Goal: Task Accomplishment & Management: Use online tool/utility

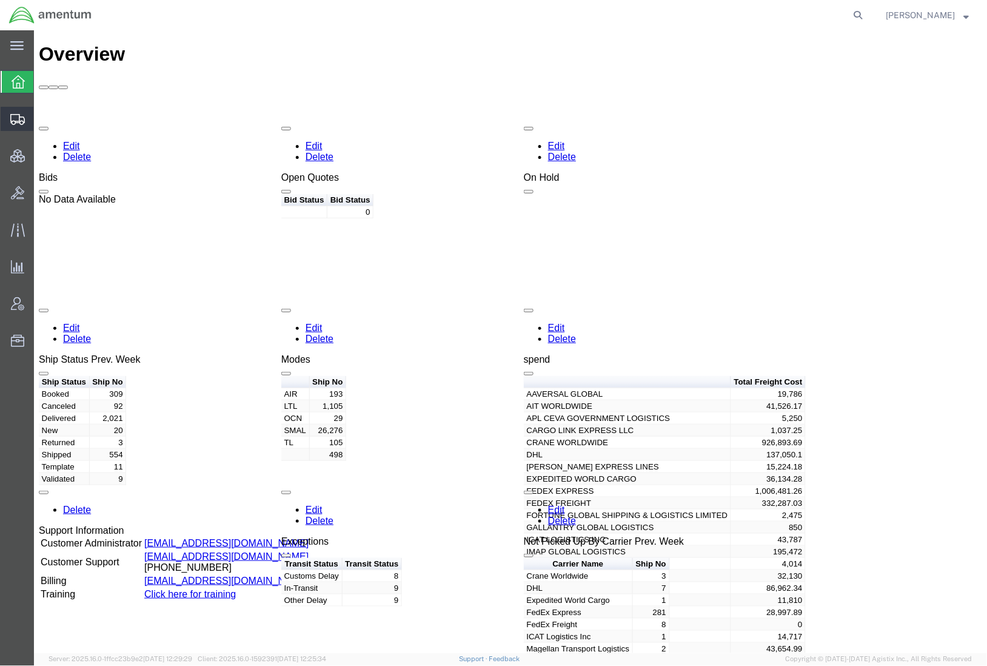
click at [42, 125] on span "Shipments" at bounding box center [37, 119] width 8 height 24
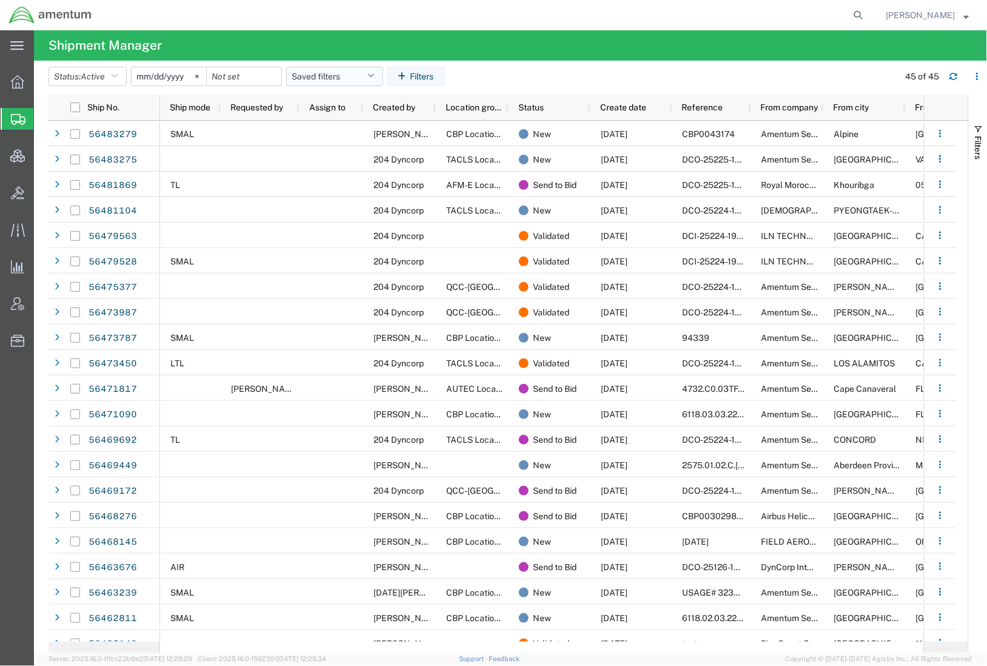
click at [316, 72] on button "Saved filters" at bounding box center [334, 76] width 97 height 19
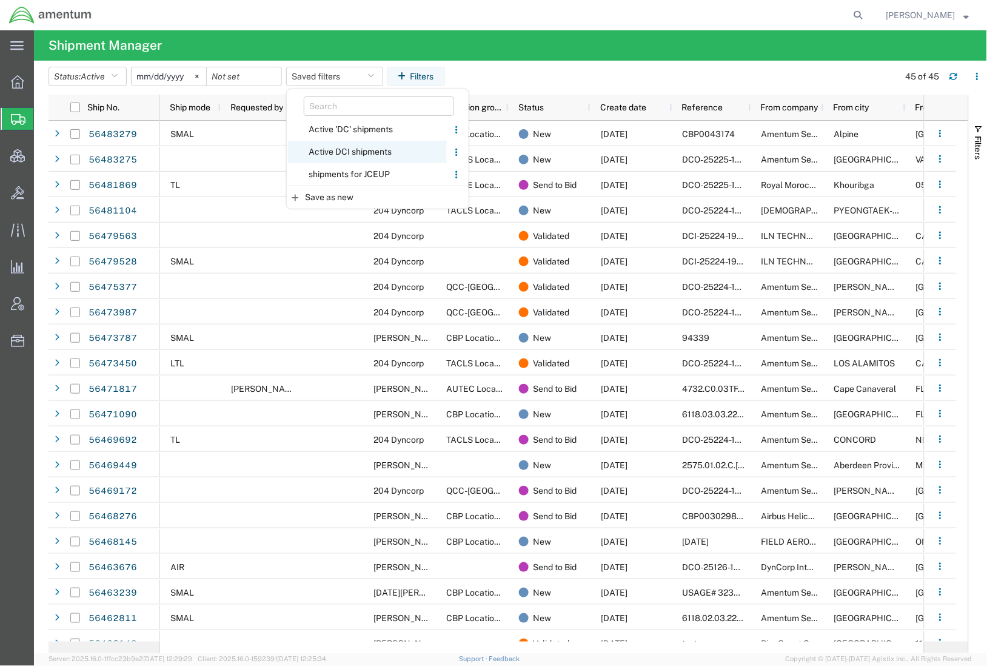
click at [343, 153] on span "Active DCI shipments" at bounding box center [367, 152] width 159 height 22
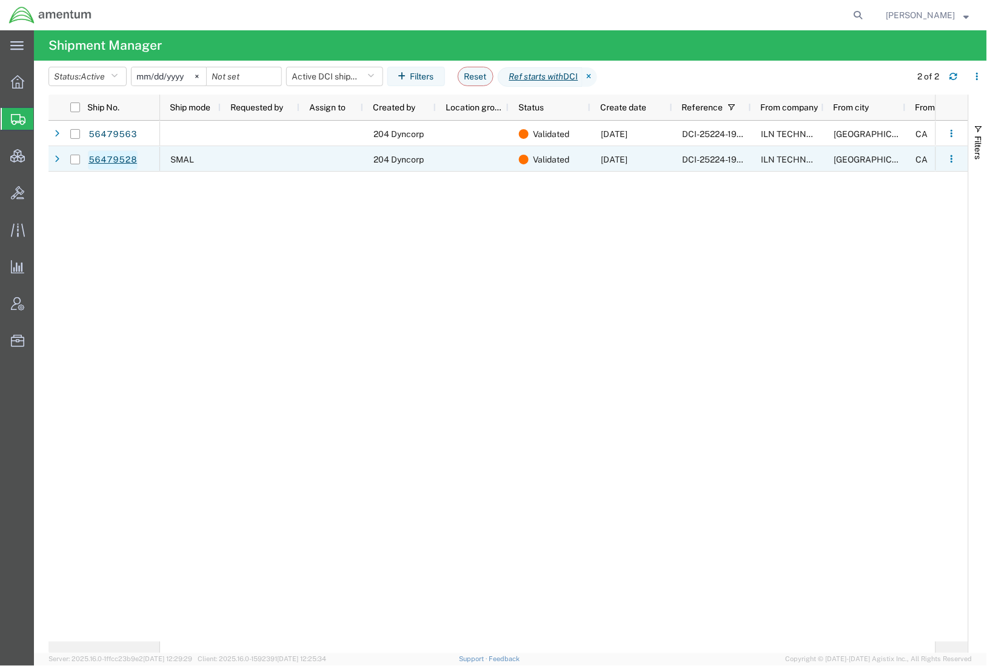
click at [122, 164] on link "56479528" at bounding box center [113, 159] width 50 height 19
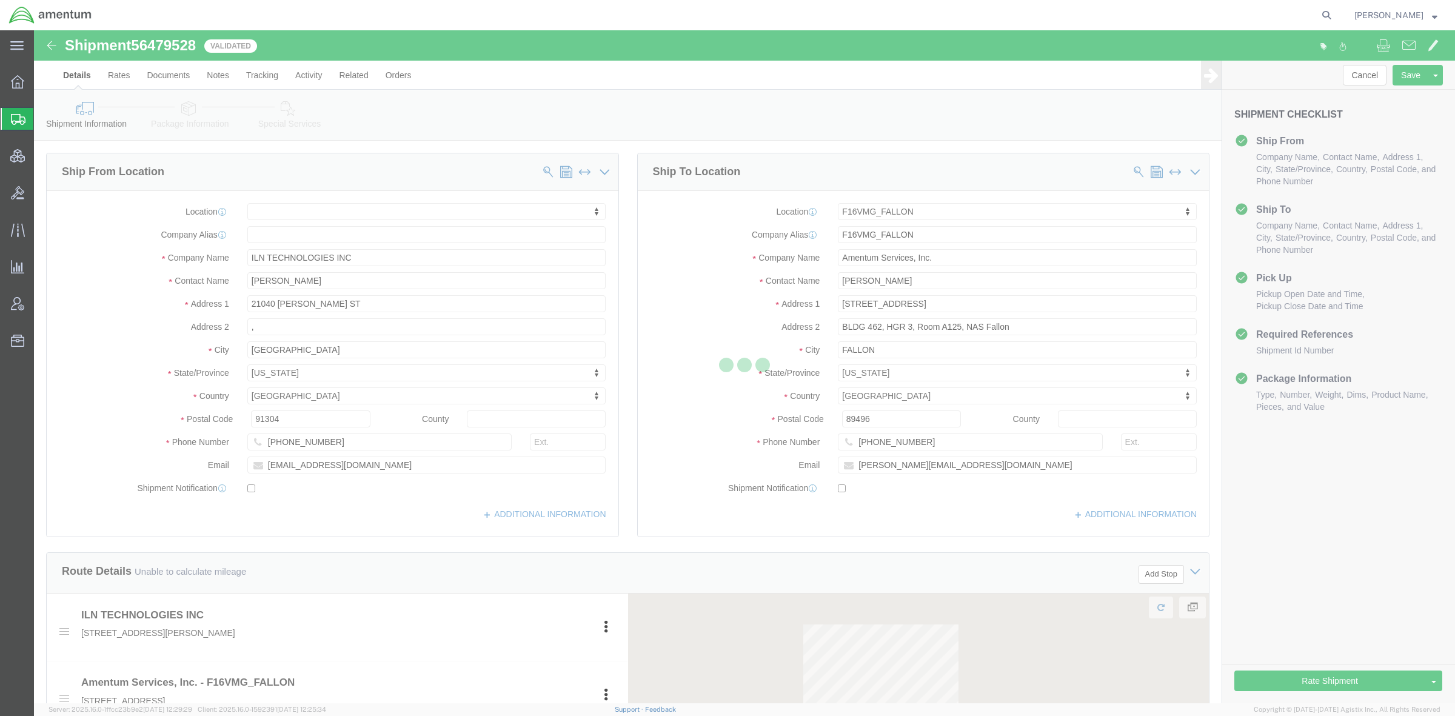
select select
select select "67791"
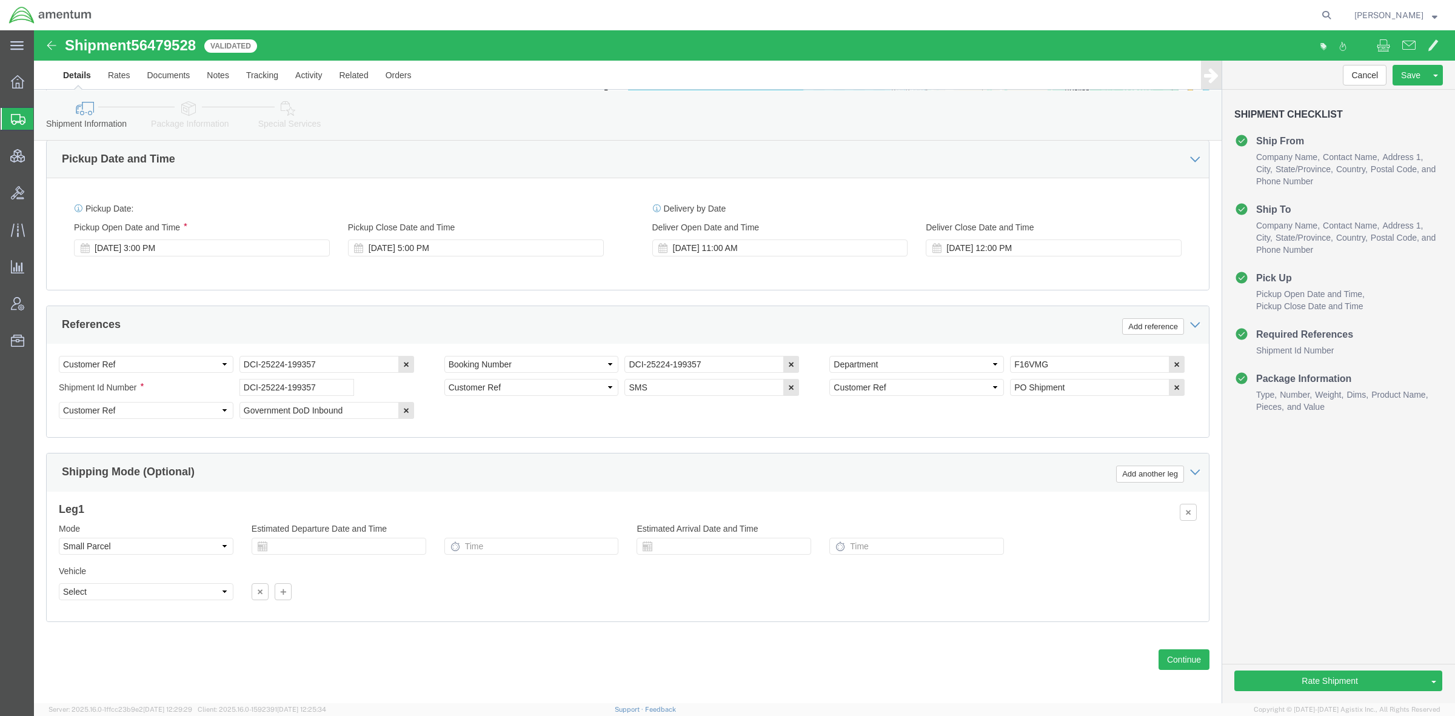
scroll to position [612, 0]
click div "Select Account Type Activity ID Airline Appointment Number ASN Batch Request # …"
drag, startPoint x: 322, startPoint y: 333, endPoint x: 60, endPoint y: 312, distance: 263.3
click div "Select Account Type Activity ID Airline Appointment Number ASN Batch Request # …"
click icon
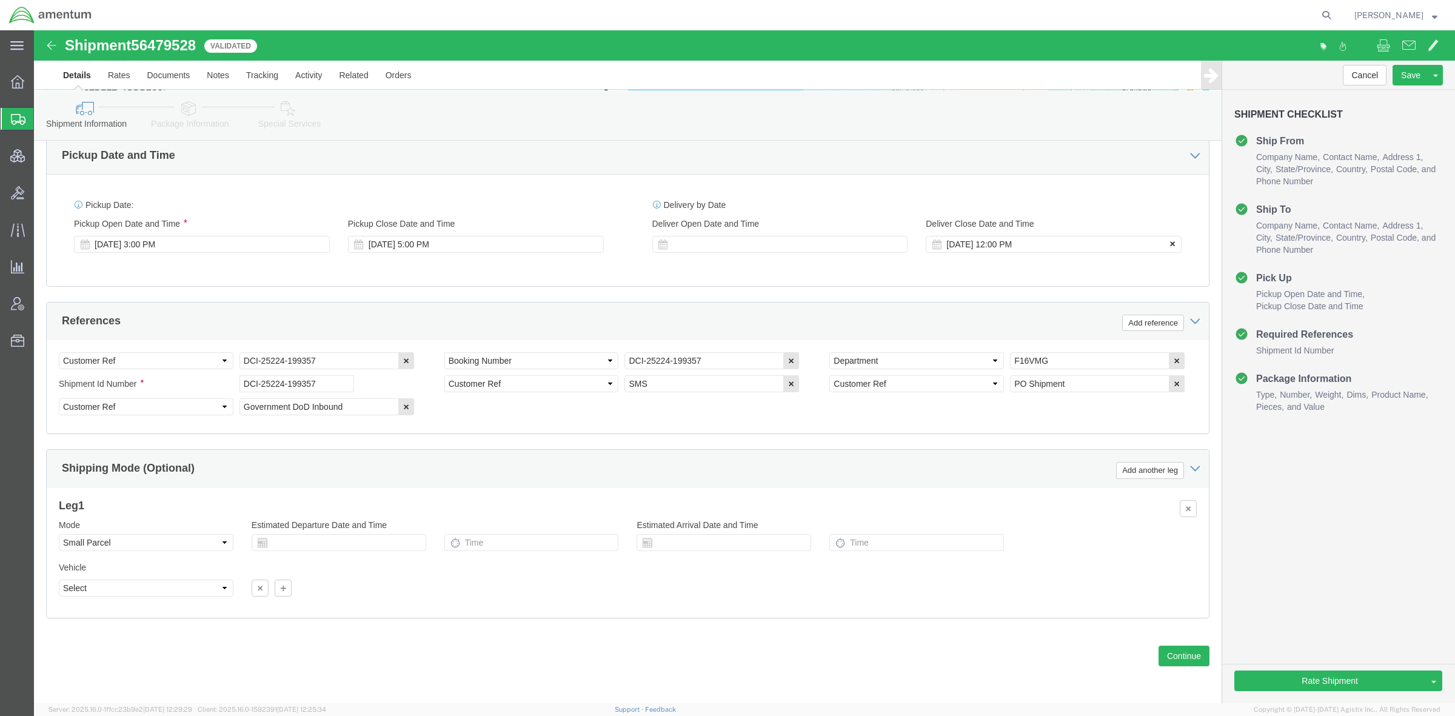
drag, startPoint x: 1140, startPoint y: 211, endPoint x: 1134, endPoint y: 214, distance: 6.8
click div "Deliver Close Date Deliver Close Time Deliver Close Date and Time [DATE] 12:00 …"
click button
click button "Rate Shipment"
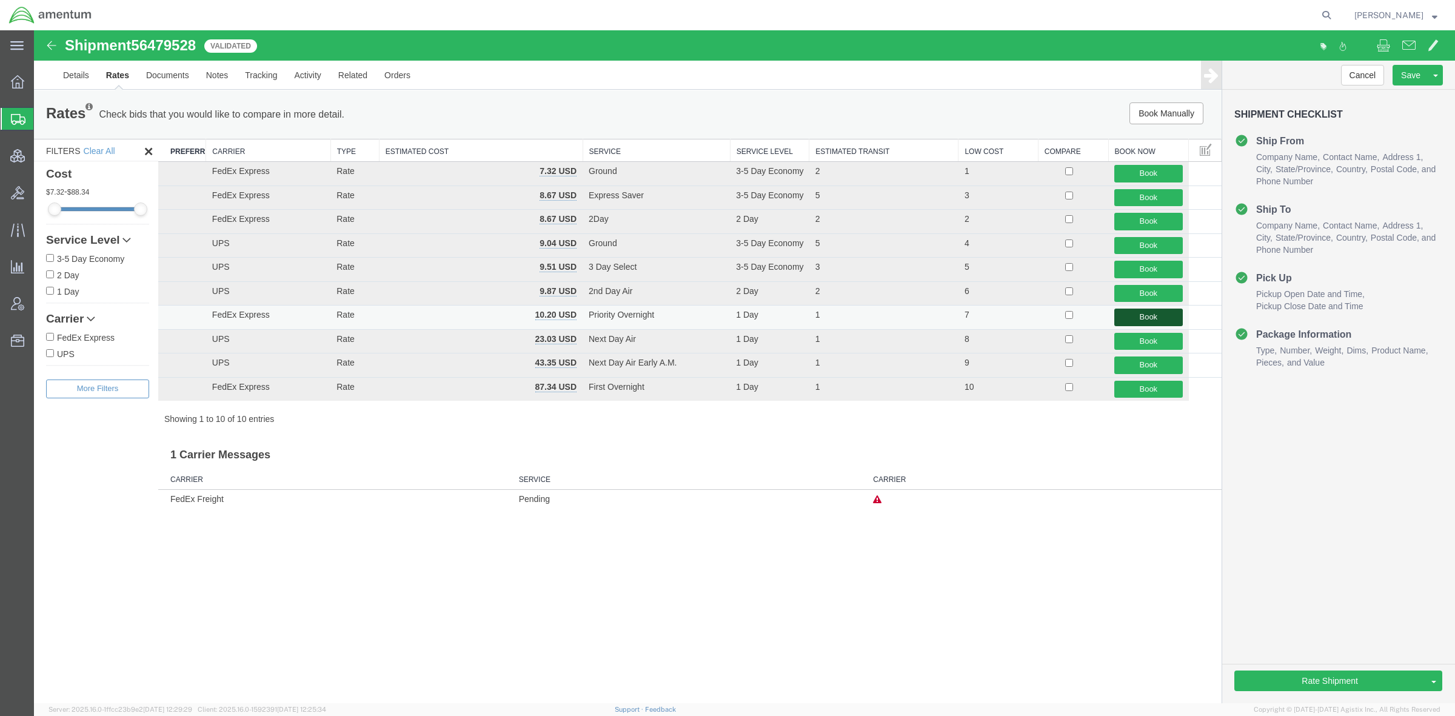
click at [986, 319] on button "Book" at bounding box center [1148, 318] width 68 height 18
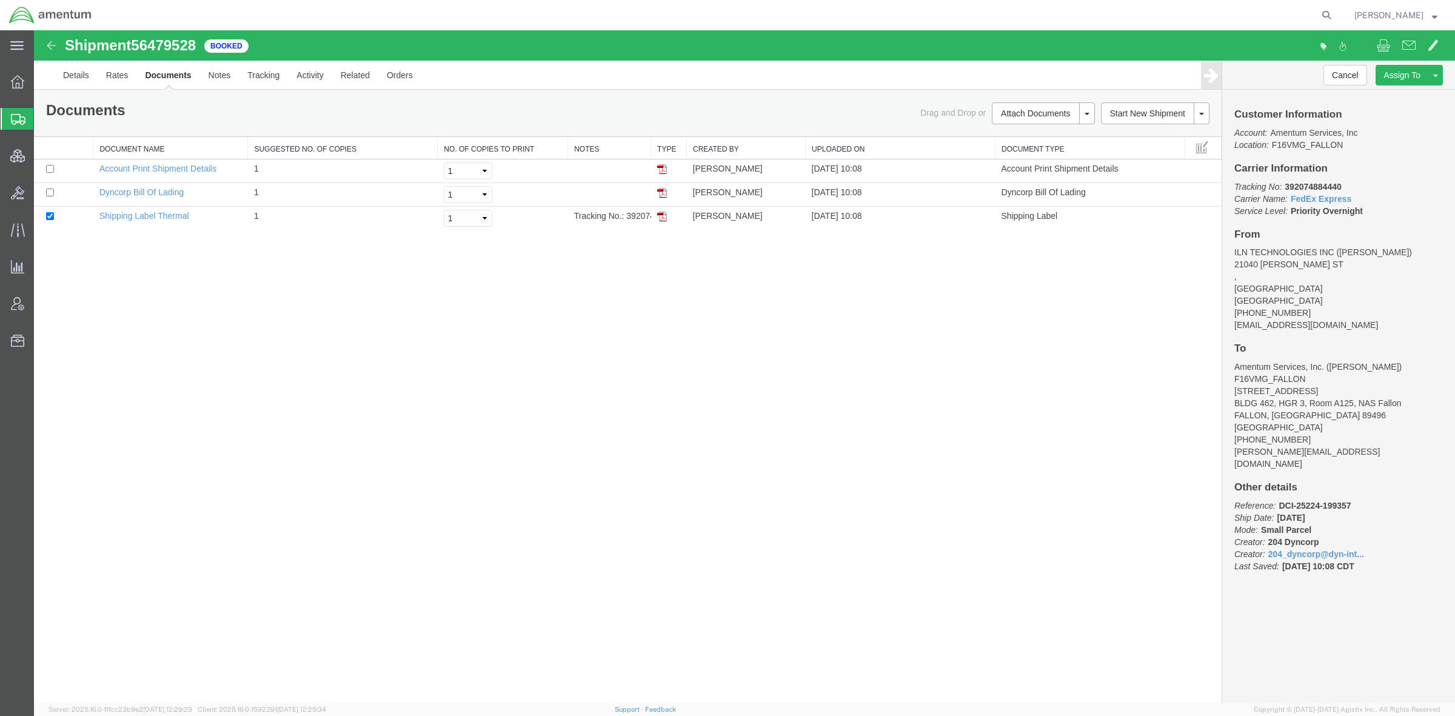
click at [43, 115] on span "Shipments" at bounding box center [38, 119] width 10 height 24
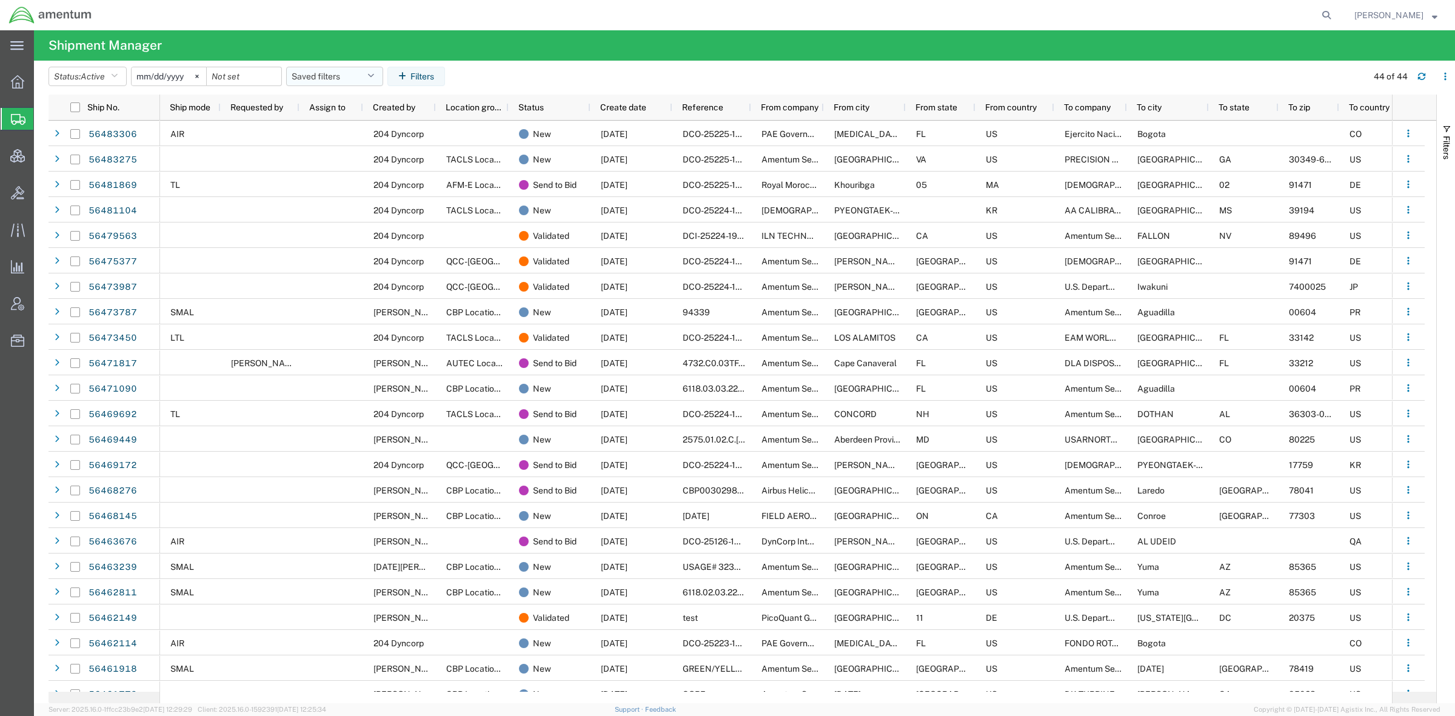
click at [359, 79] on button "Saved filters" at bounding box center [334, 76] width 97 height 19
click at [361, 149] on span "Active DCI shipments" at bounding box center [367, 152] width 159 height 22
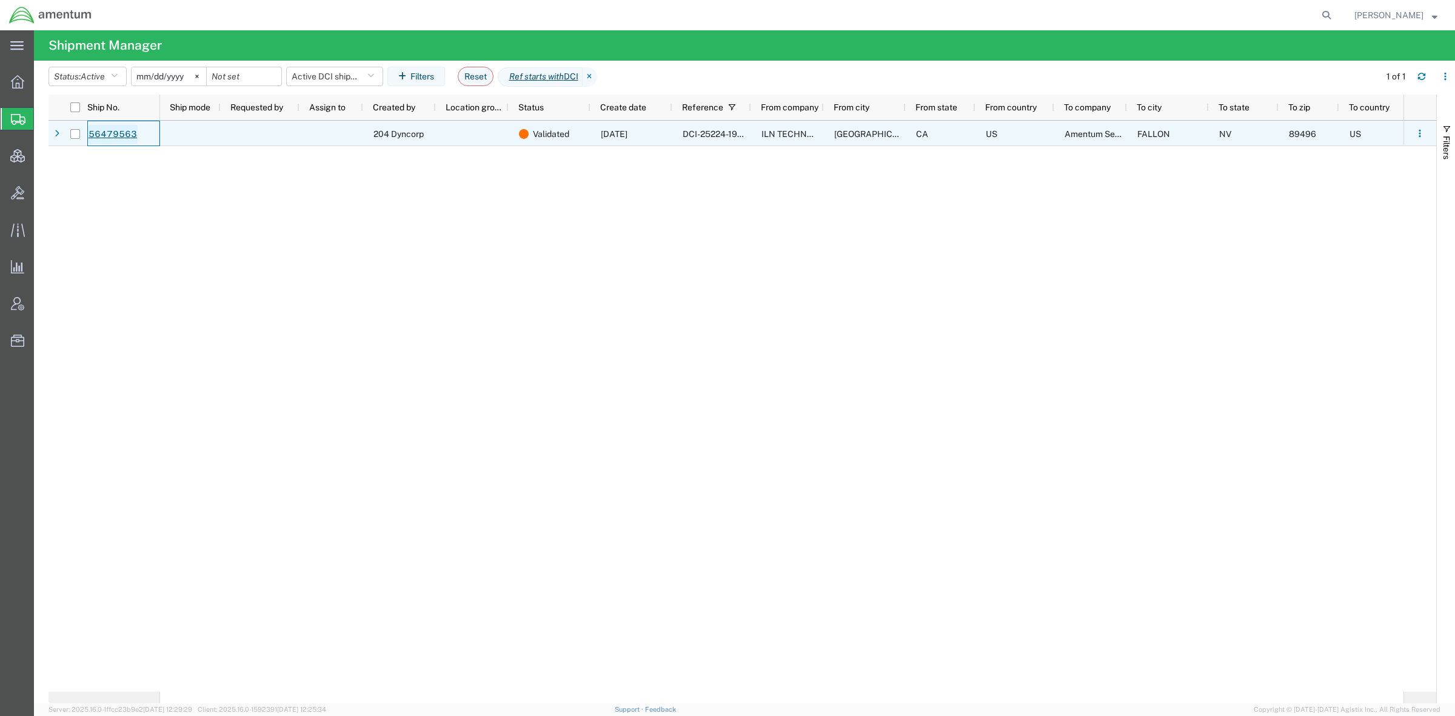
click at [125, 133] on link "56479563" at bounding box center [113, 134] width 50 height 19
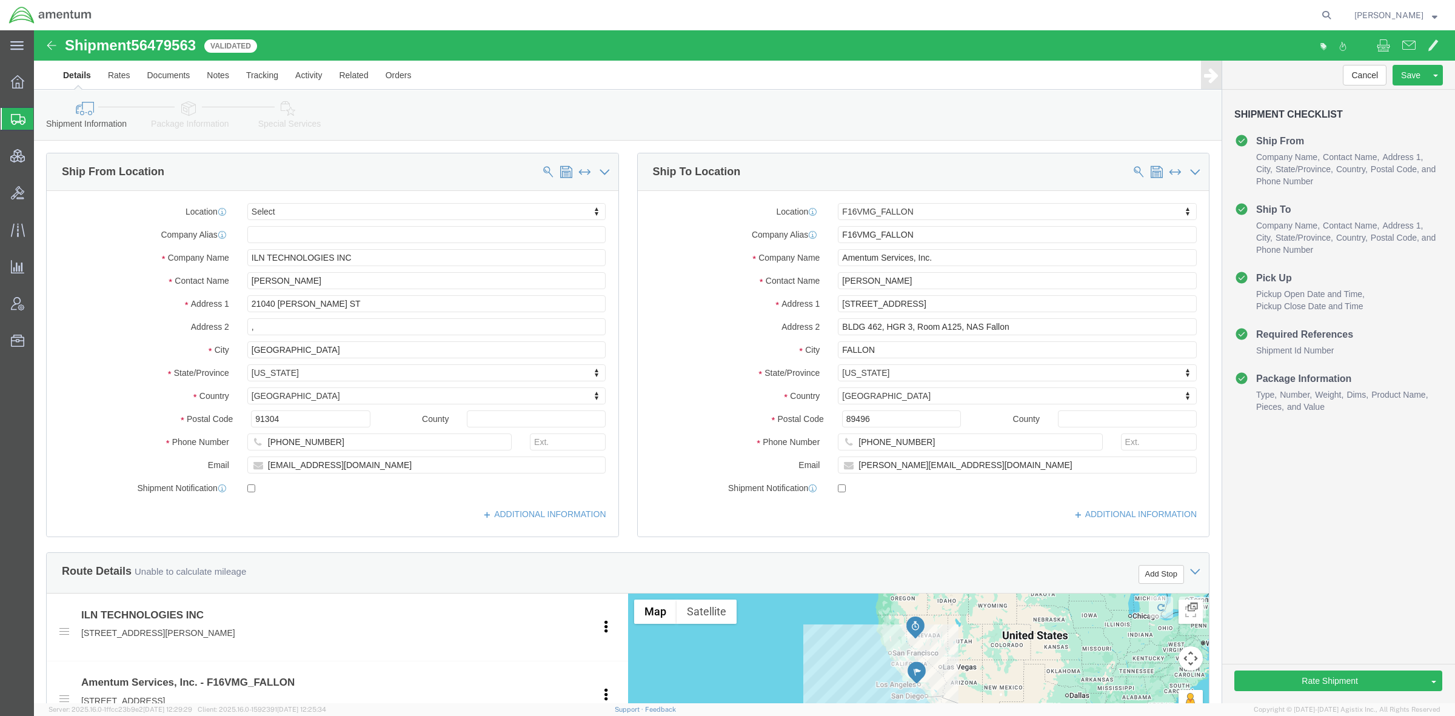
select select
select select "67791"
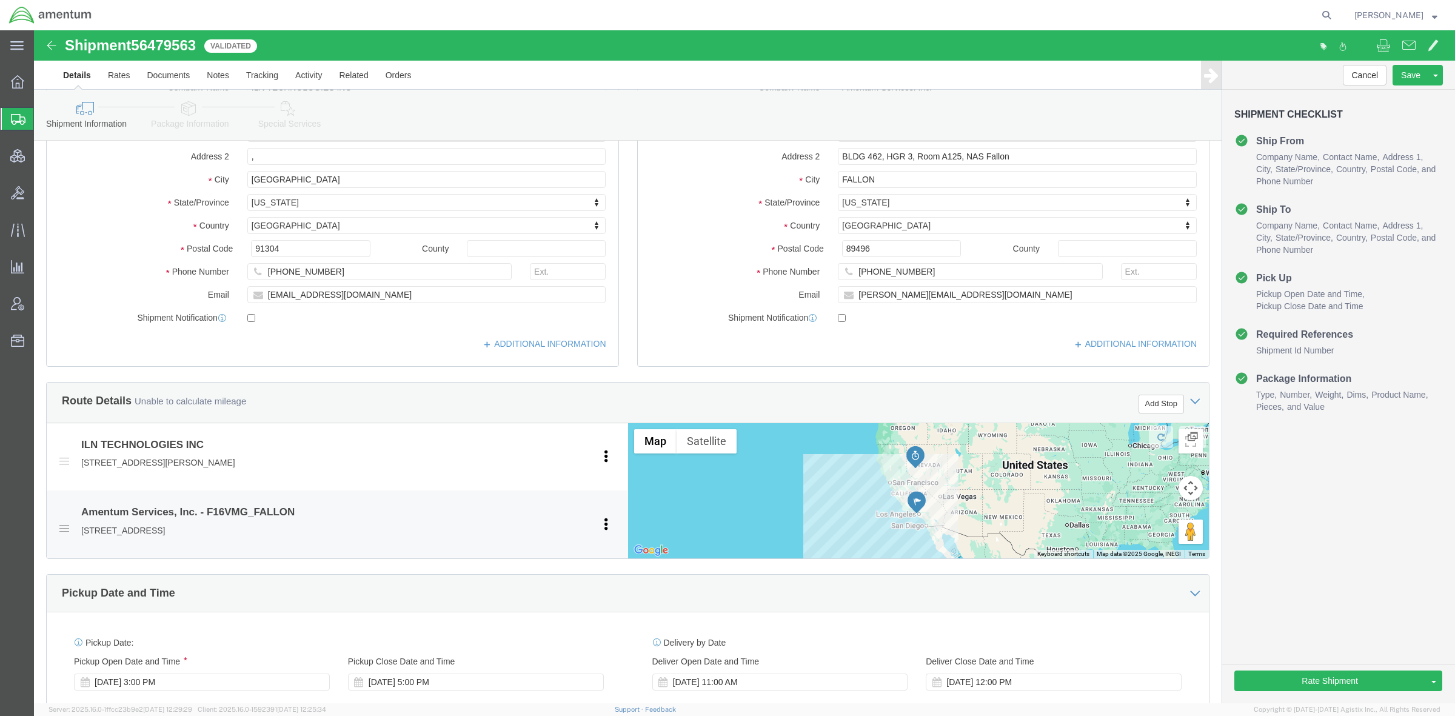
scroll to position [404, 0]
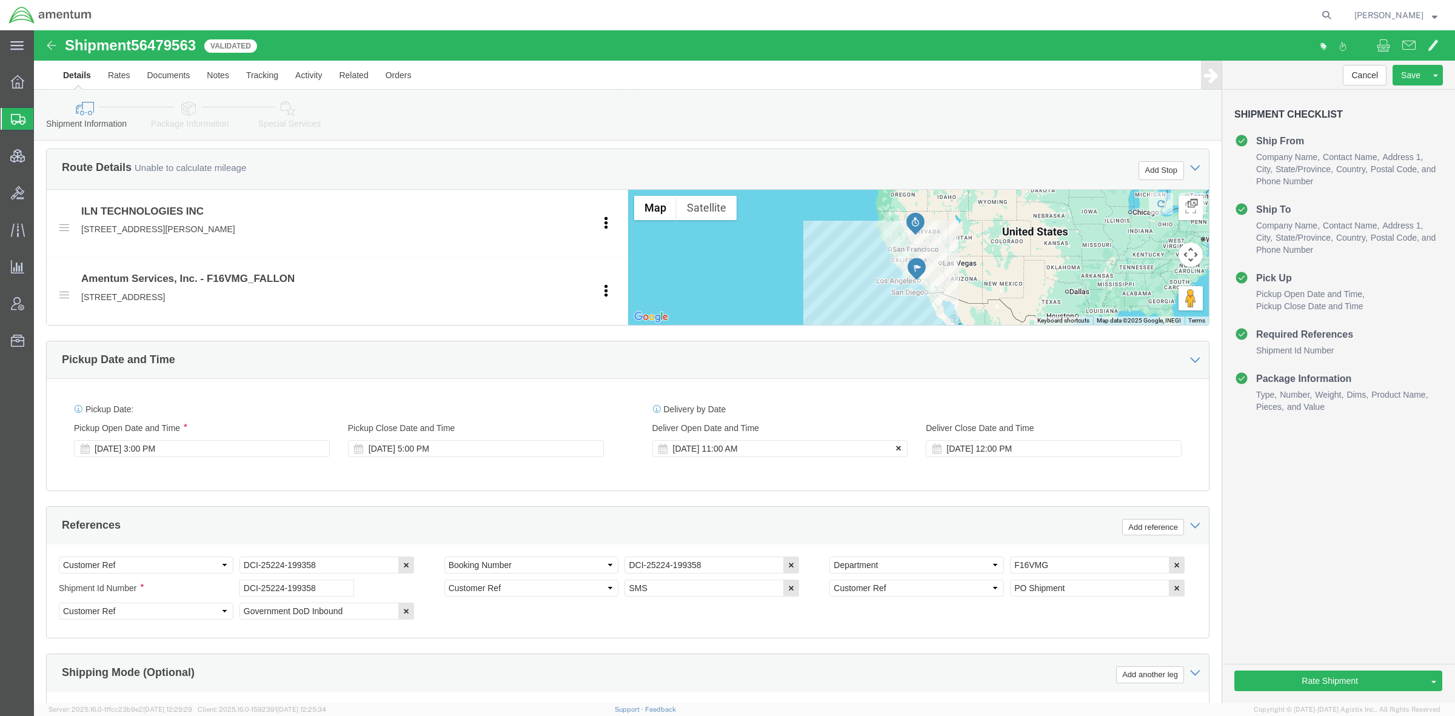
click icon
drag, startPoint x: 321, startPoint y: 541, endPoint x: 19, endPoint y: 518, distance: 302.2
click div "Select Account Type Activity ID Airline Appointment Number ASN Batch Request # …"
click button "Rate Shipment"
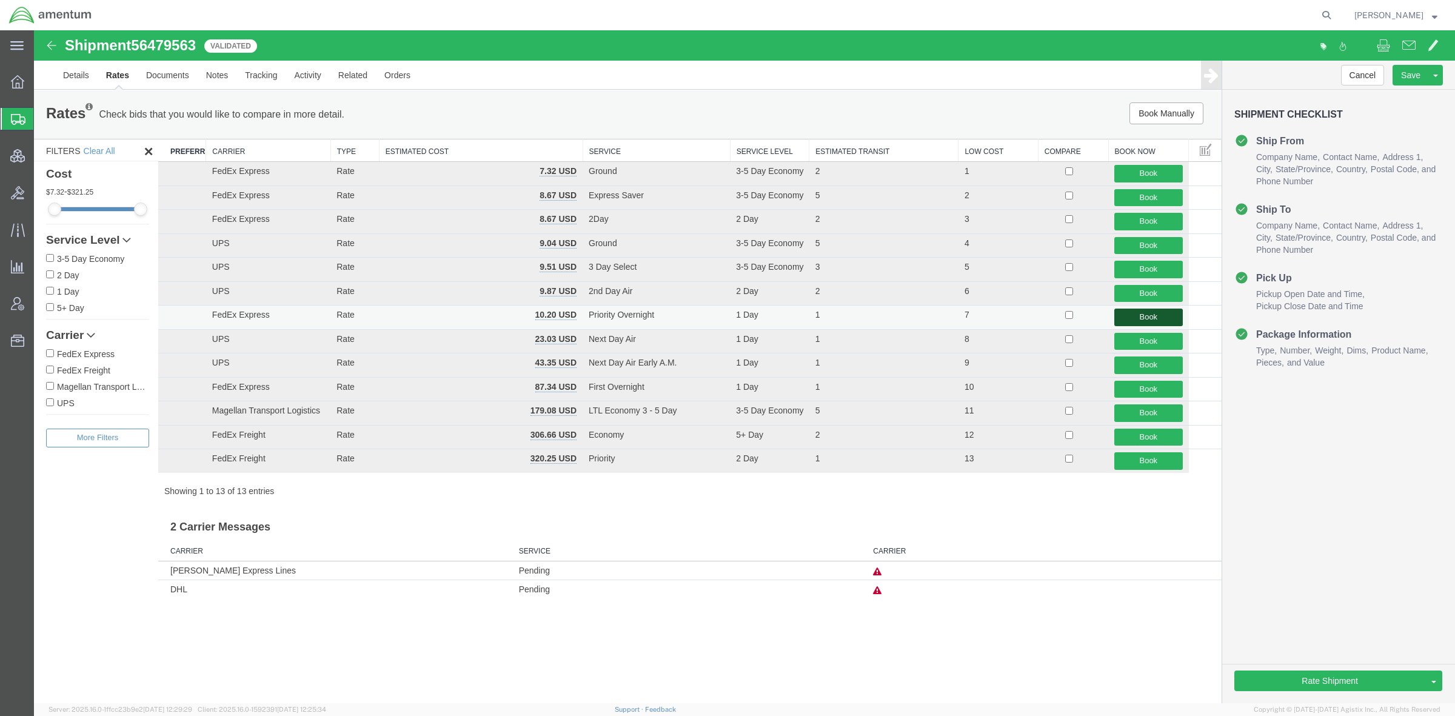
click at [986, 319] on button "Book" at bounding box center [1148, 318] width 68 height 18
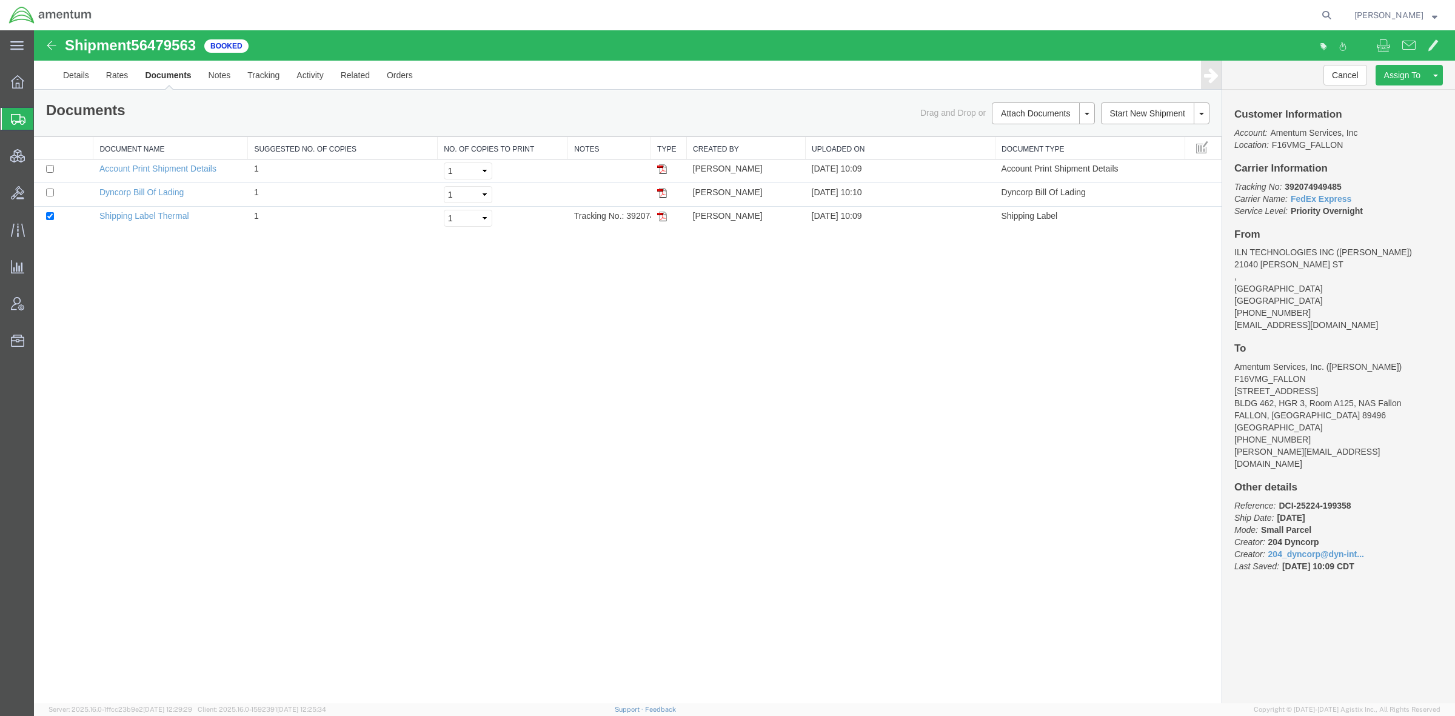
click at [43, 118] on span "Shipments" at bounding box center [38, 119] width 10 height 24
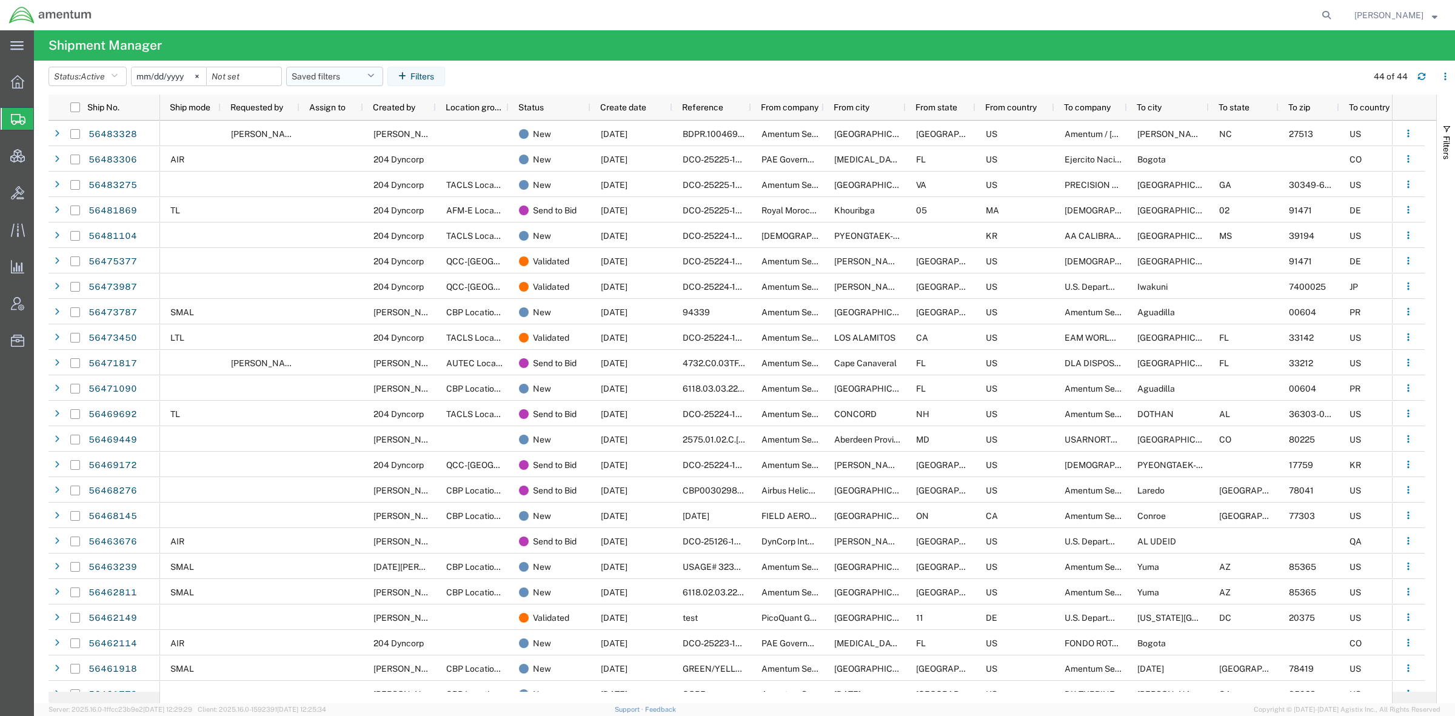
click at [343, 76] on button "Saved filters" at bounding box center [334, 76] width 97 height 19
click at [346, 147] on span "Active DCI shipments" at bounding box center [367, 152] width 159 height 22
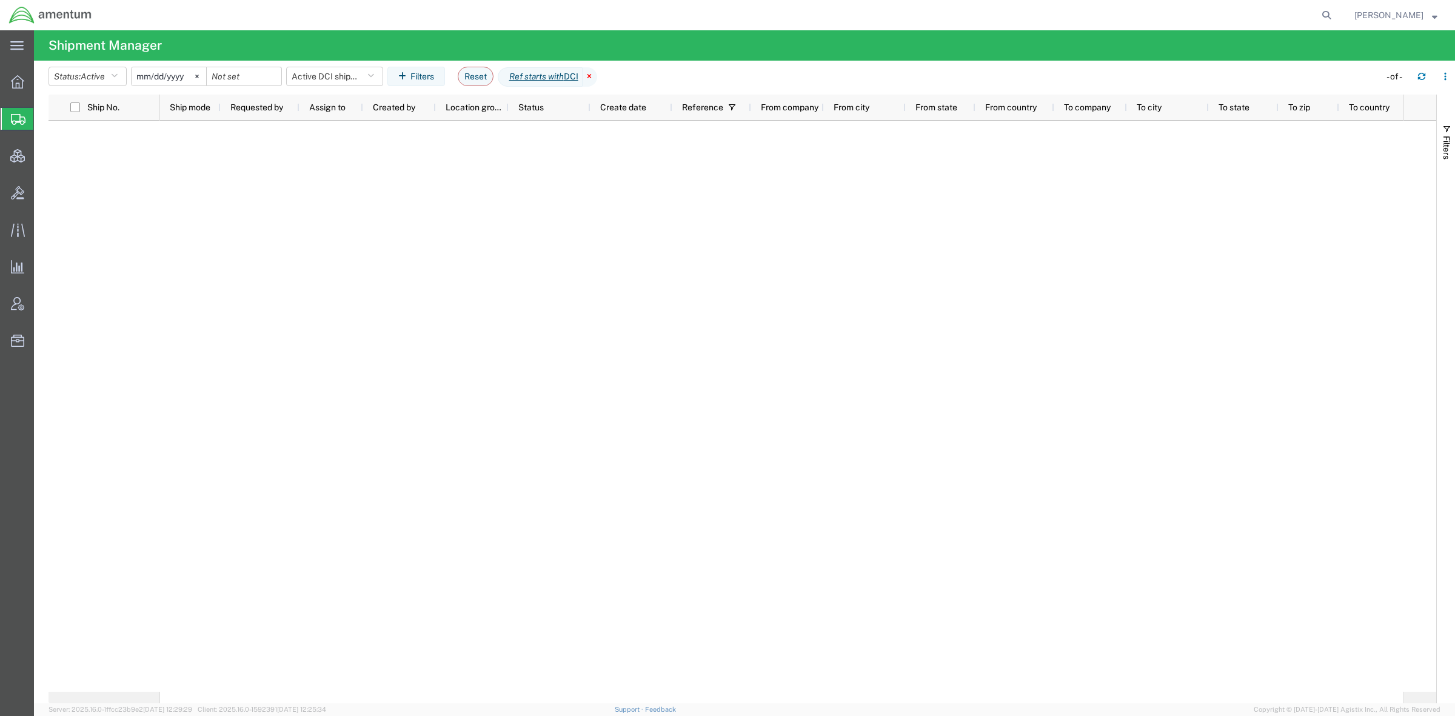
click at [597, 76] on icon at bounding box center [590, 76] width 15 height 19
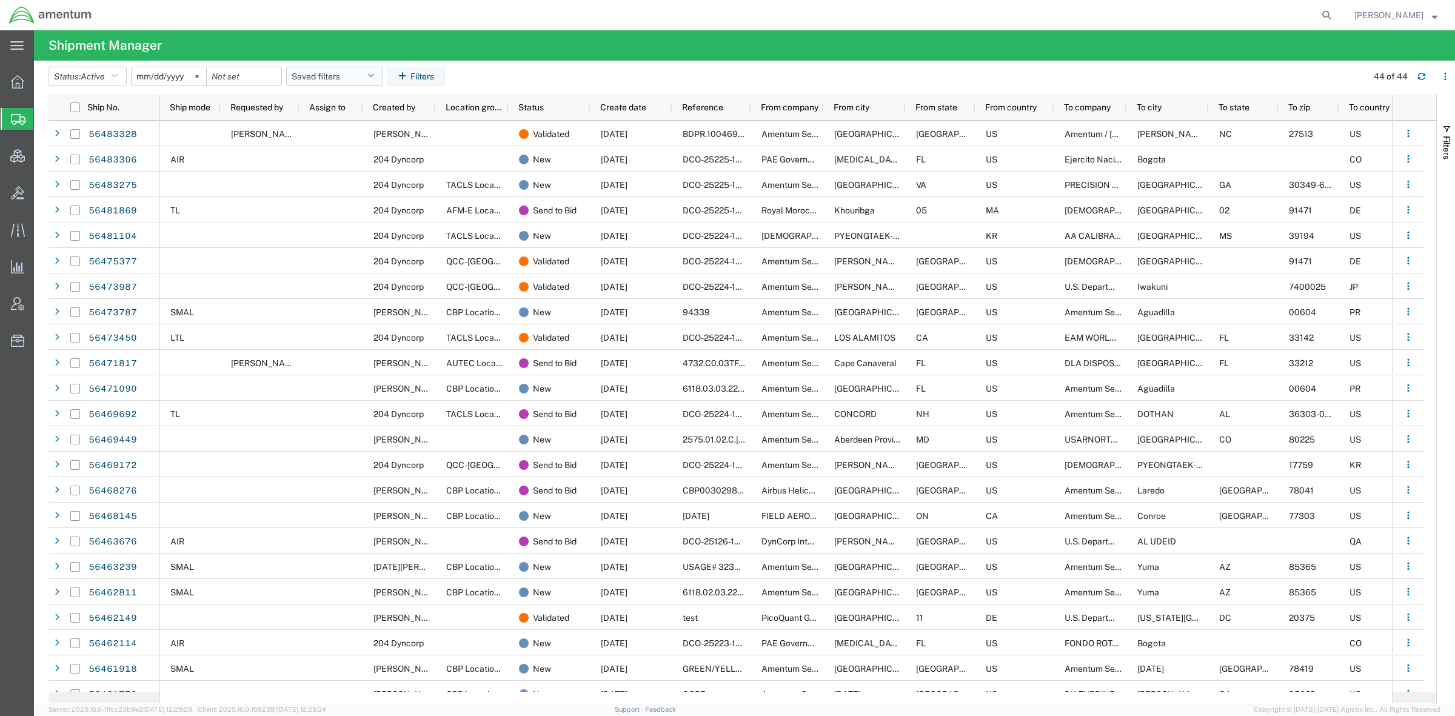
click at [344, 71] on button "Saved filters" at bounding box center [334, 76] width 97 height 19
click at [335, 156] on span "Active DCI shipments" at bounding box center [367, 152] width 159 height 22
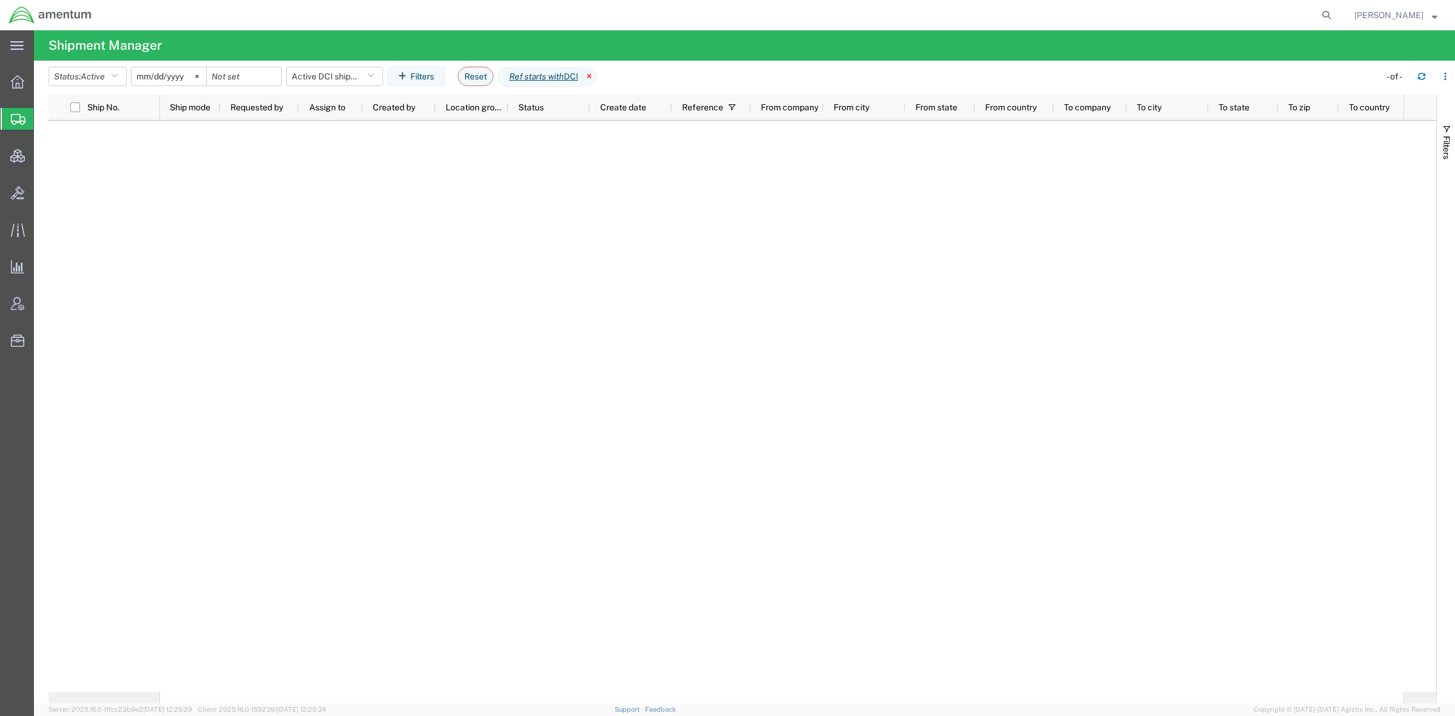
click at [597, 82] on icon at bounding box center [590, 76] width 15 height 19
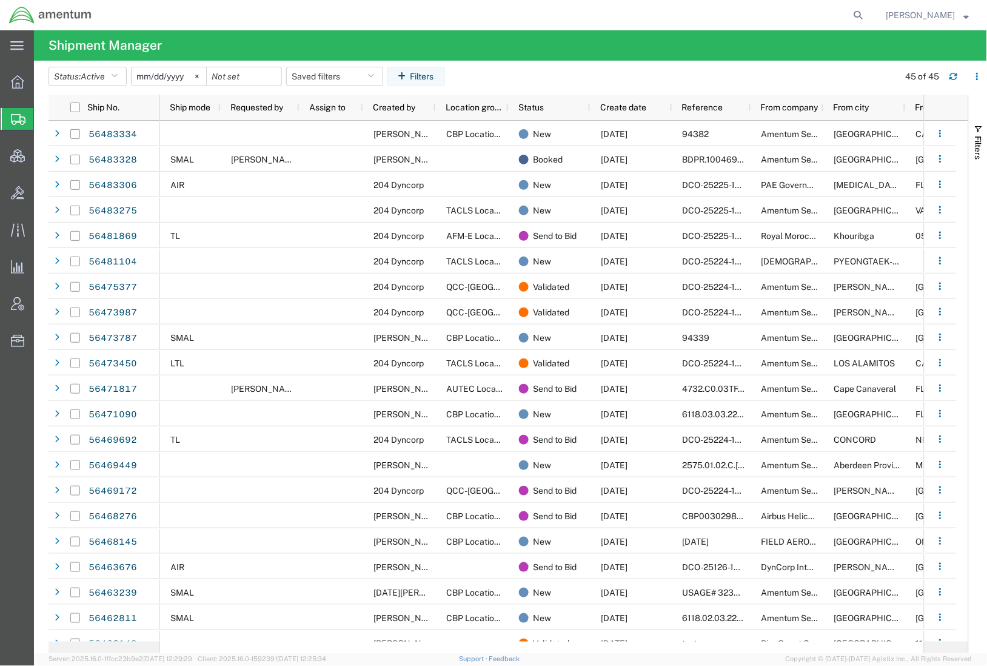
click at [422, 19] on div at bounding box center [485, 15] width 768 height 30
click at [846, 9] on agx-global-search at bounding box center [675, 15] width 388 height 30
click at [853, 13] on icon at bounding box center [858, 15] width 17 height 17
click at [776, 23] on input "search" at bounding box center [665, 15] width 369 height 29
click at [774, 16] on input "search" at bounding box center [665, 15] width 369 height 29
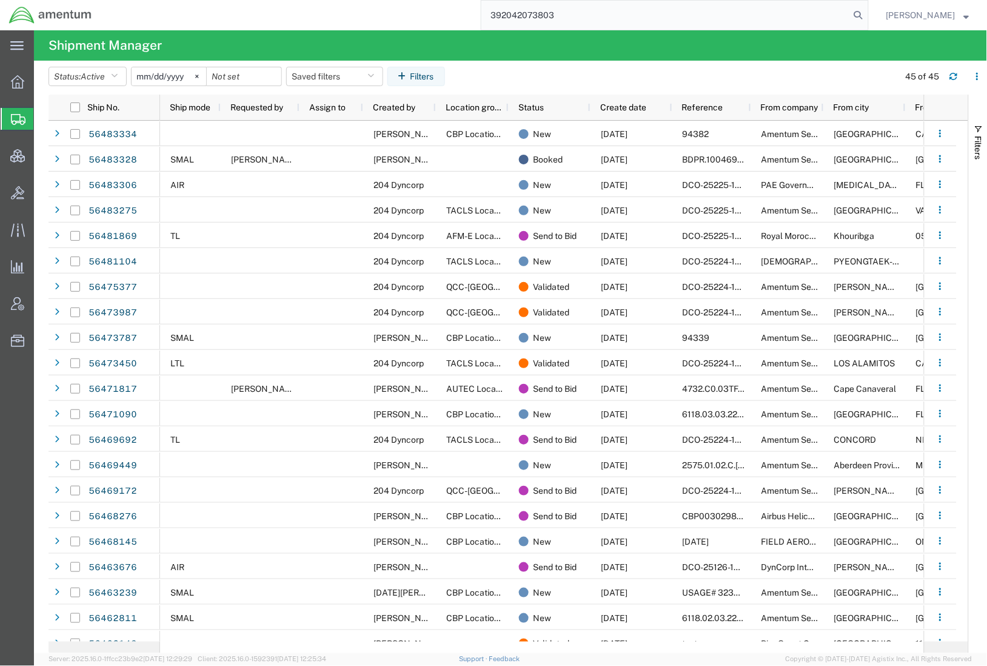
type input "392042073803"
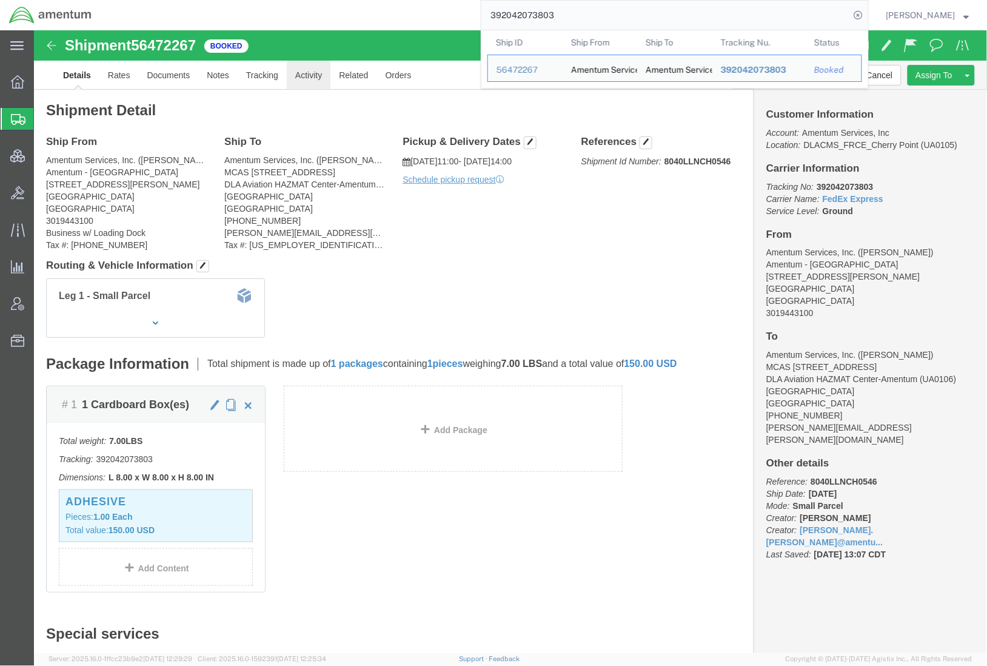
click link "Activity"
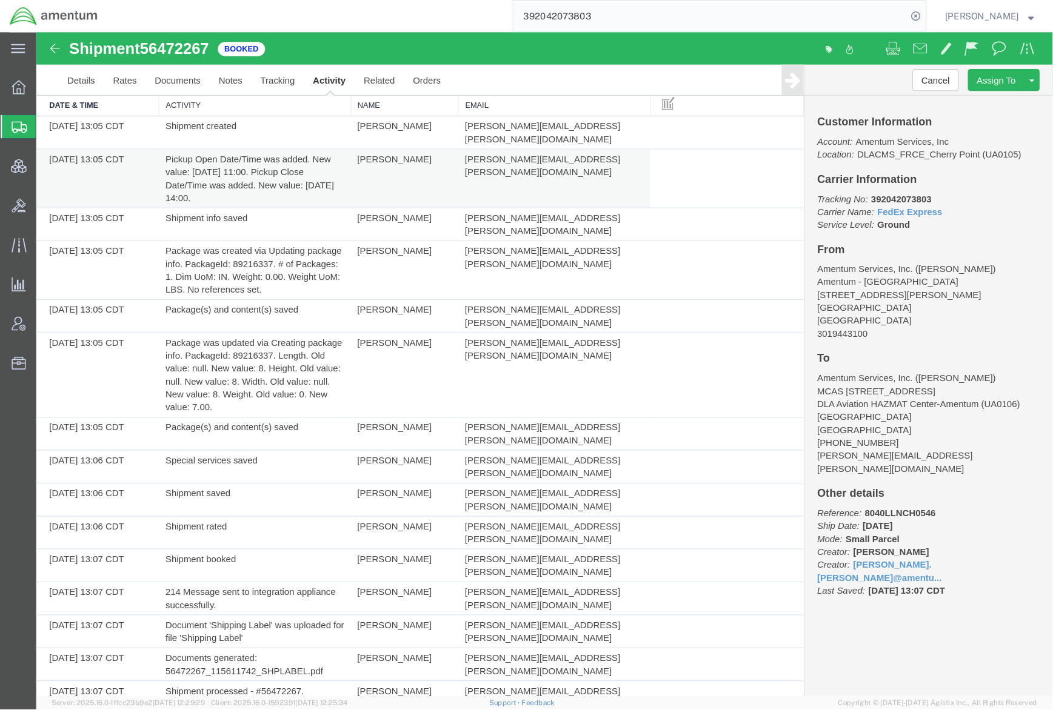
scroll to position [52, 0]
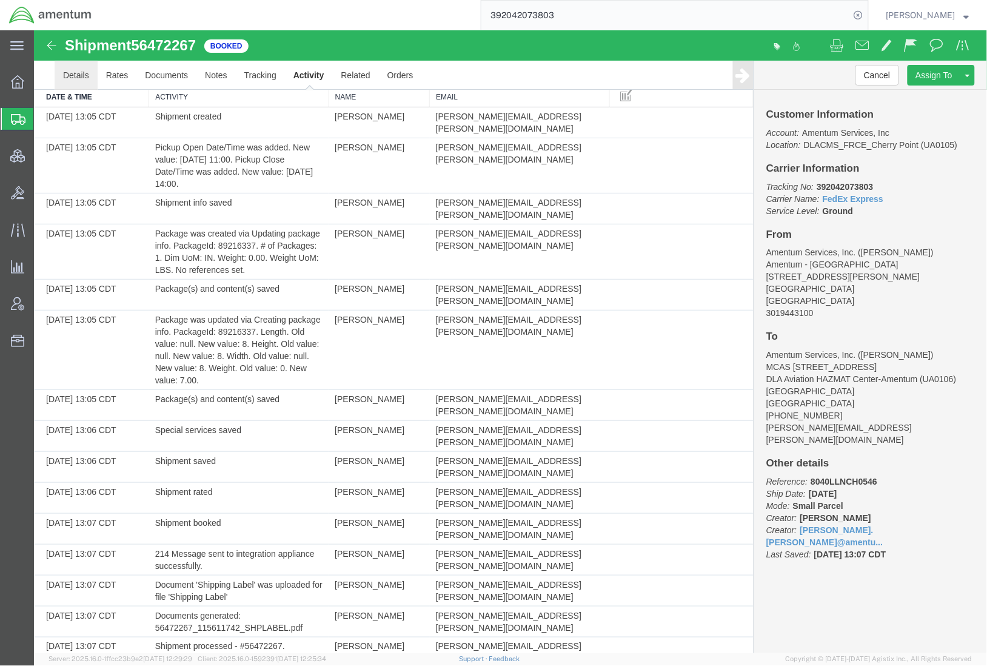
click at [80, 82] on link "Details" at bounding box center [75, 74] width 43 height 29
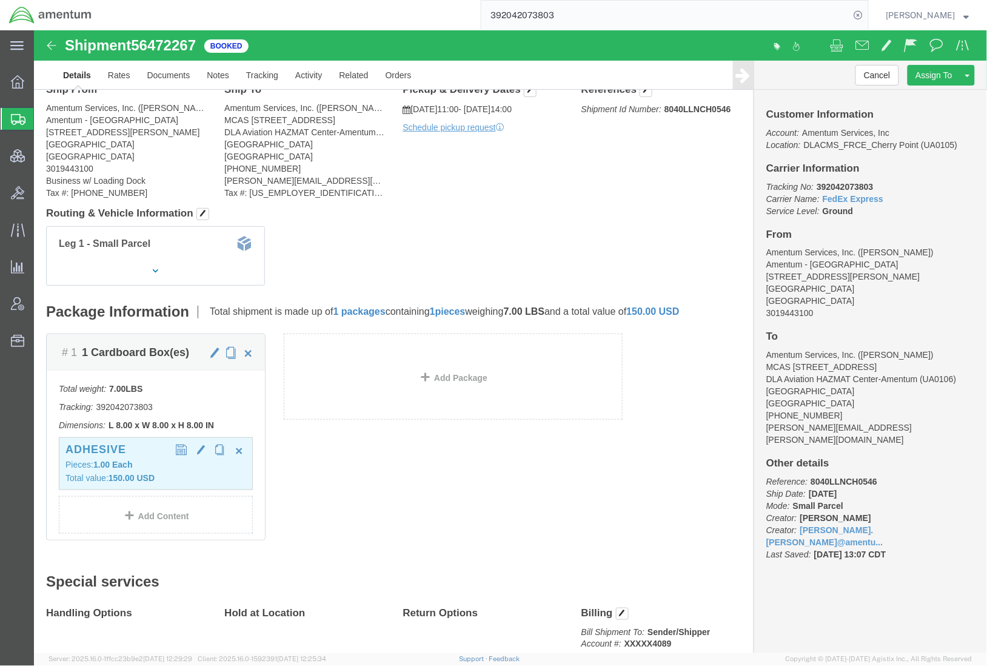
click p "Pieces: 1.00 Each"
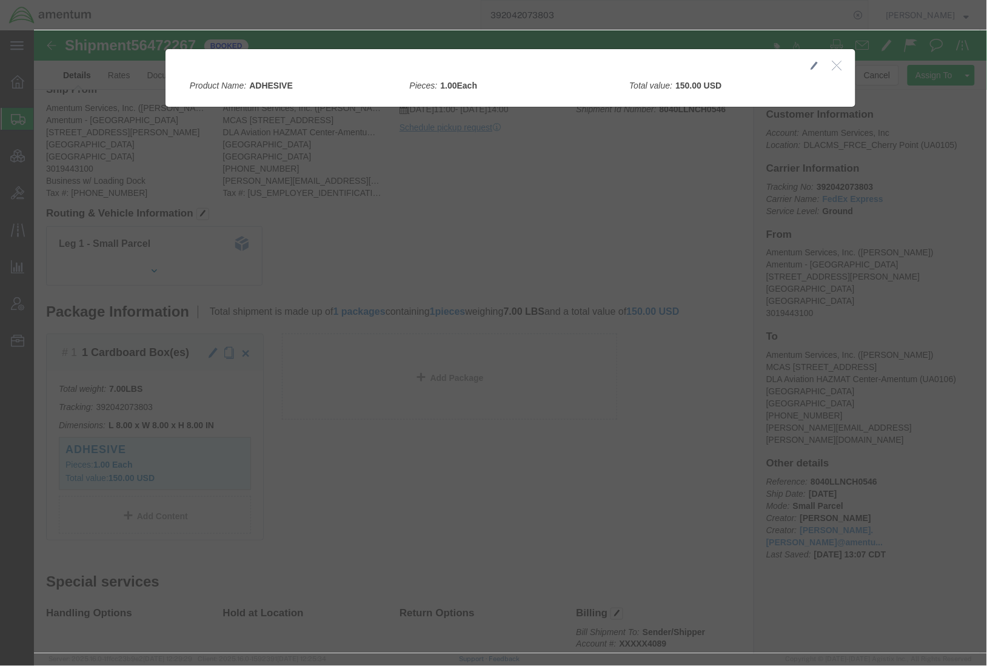
click icon "button"
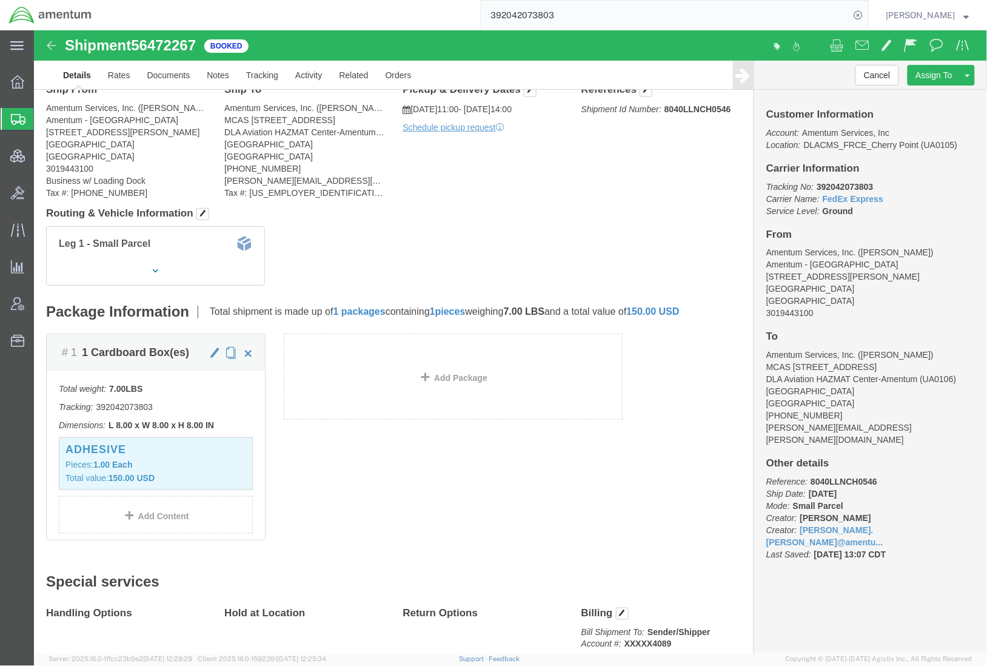
click span "button"
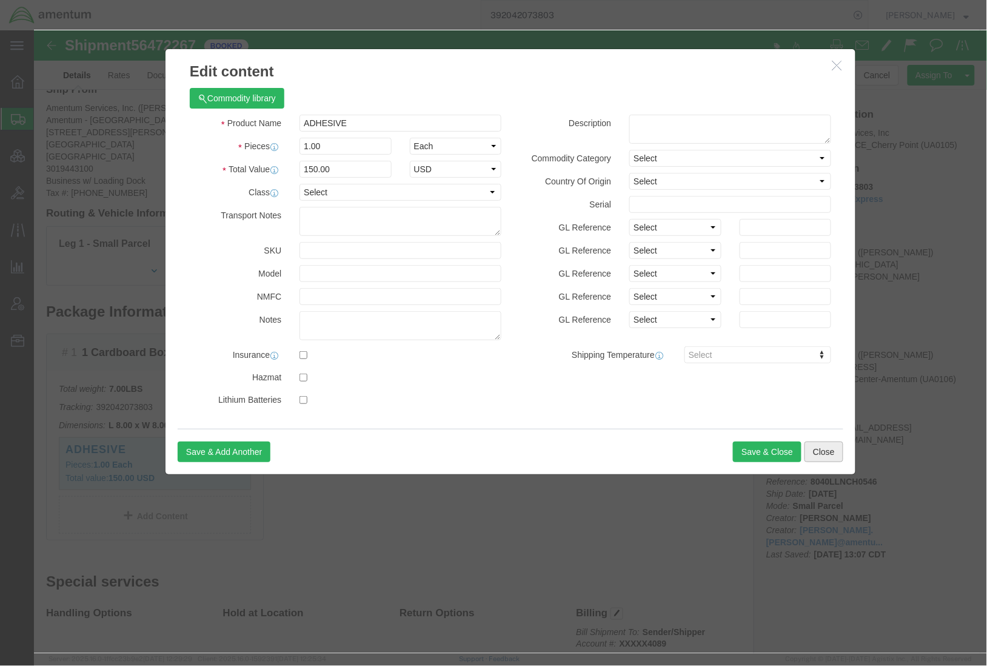
click button "Close"
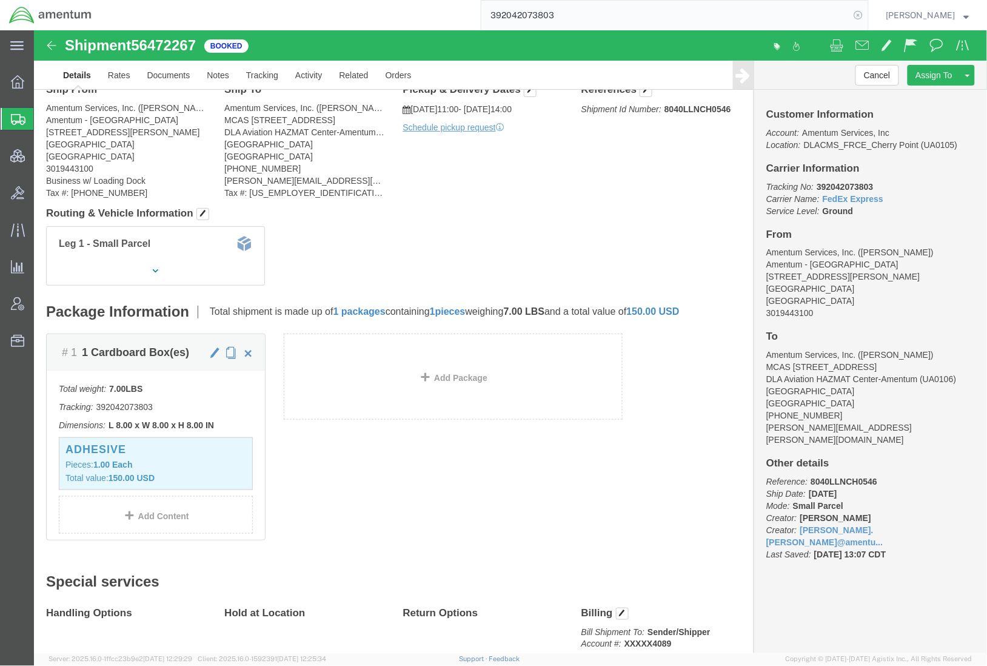
click at [852, 16] on icon at bounding box center [858, 15] width 17 height 17
click at [43, 120] on span "Shipments" at bounding box center [38, 119] width 10 height 24
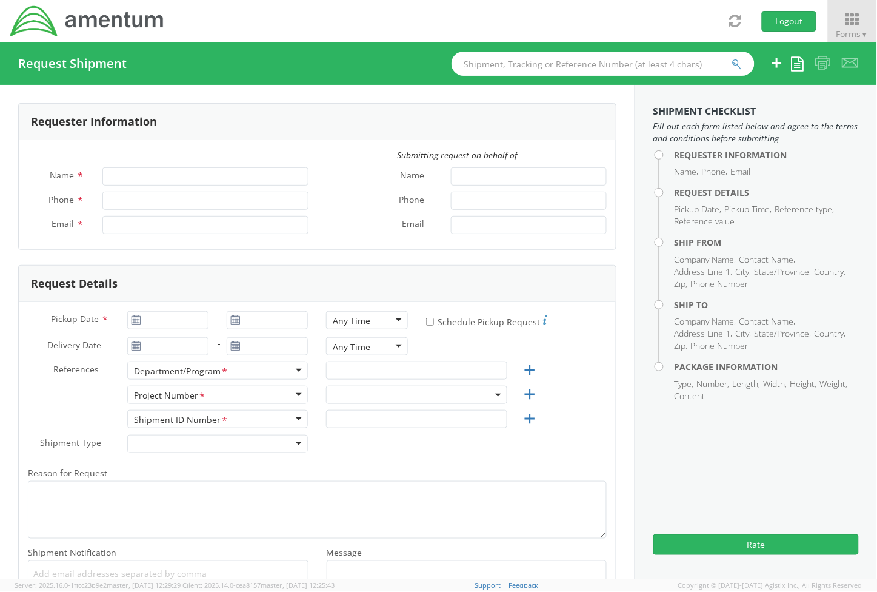
type input "[PERSON_NAME]"
type input "+1-817-224-7489"
type input "jason.champagne2@amentum.com"
select select "OVHD.600294.PURCH"
